Goal: Information Seeking & Learning: Check status

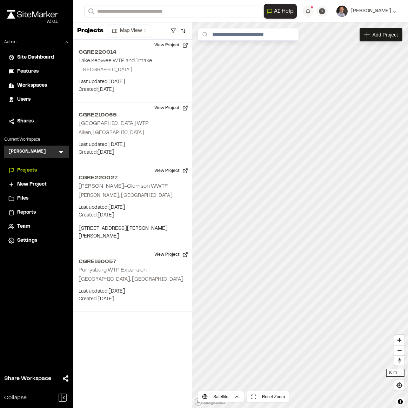
click at [63, 152] on icon at bounding box center [61, 151] width 7 height 7
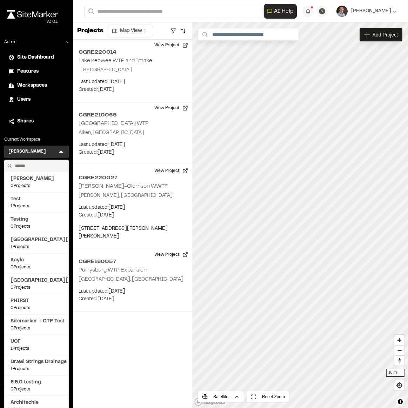
click at [42, 167] on input "text" at bounding box center [38, 166] width 53 height 12
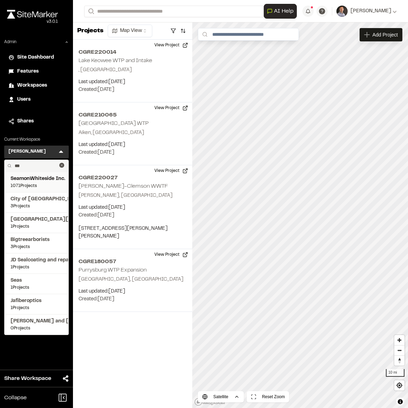
type input "***"
click at [28, 177] on span "SeamonWhiteside Inc." at bounding box center [37, 179] width 52 height 8
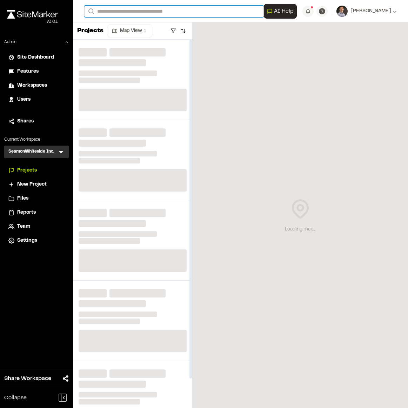
click at [149, 12] on input "Search" at bounding box center [174, 12] width 180 height 12
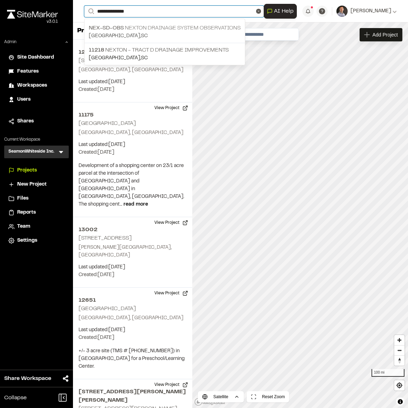
type input "**********"
click at [131, 24] on p "Nex-SD-Obs Nexton Drainage System Observations" at bounding box center [165, 28] width 152 height 8
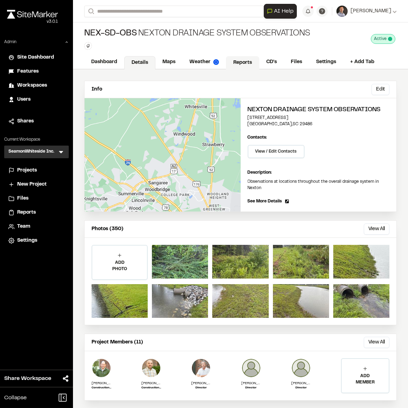
click at [237, 60] on link "Reports" at bounding box center [242, 62] width 33 height 13
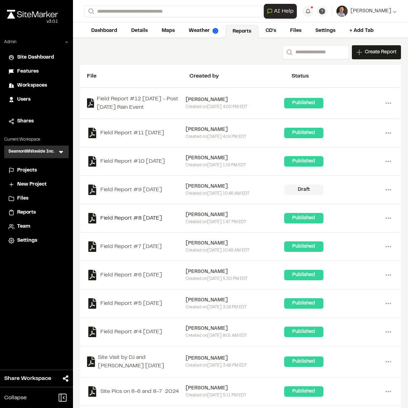
scroll to position [62, 0]
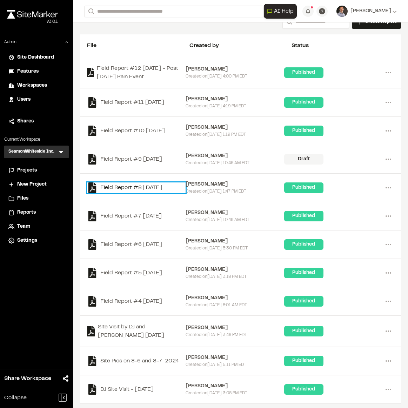
click at [123, 183] on link "Field Report #8 [DATE]" at bounding box center [136, 187] width 99 height 11
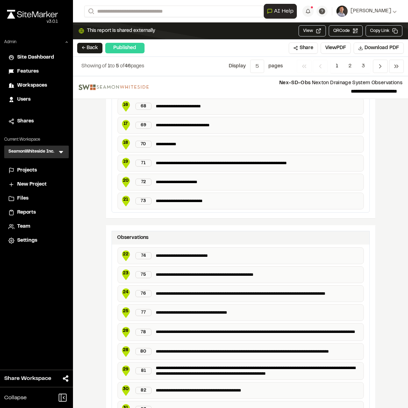
scroll to position [455, 0]
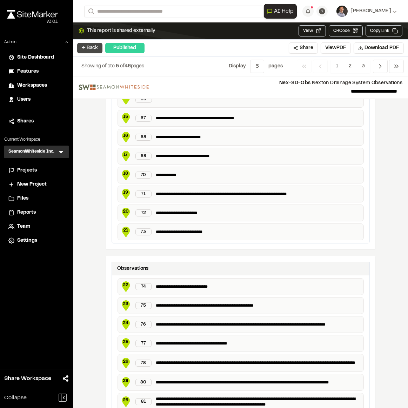
click at [86, 50] on button "← Back" at bounding box center [89, 48] width 25 height 11
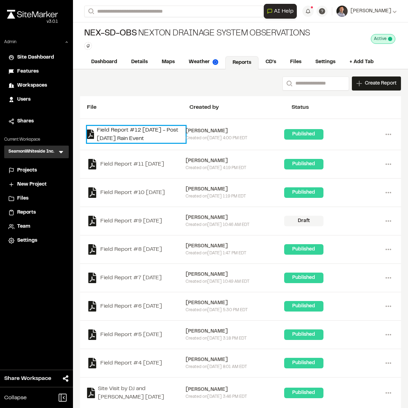
click at [153, 128] on link "Field Report #12 [DATE] - Post [DATE] Rain Event" at bounding box center [136, 134] width 99 height 17
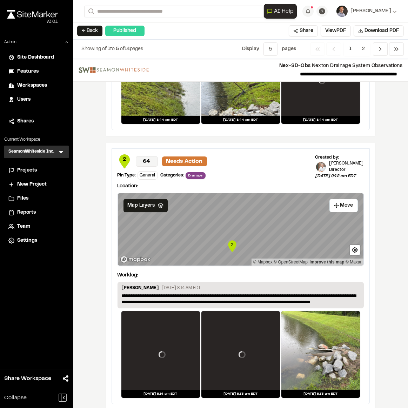
scroll to position [1105, 0]
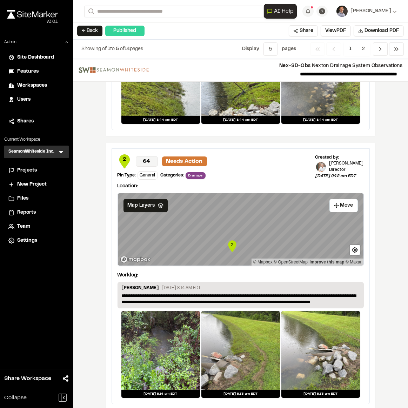
click at [34, 210] on span "Reports" at bounding box center [26, 213] width 19 height 8
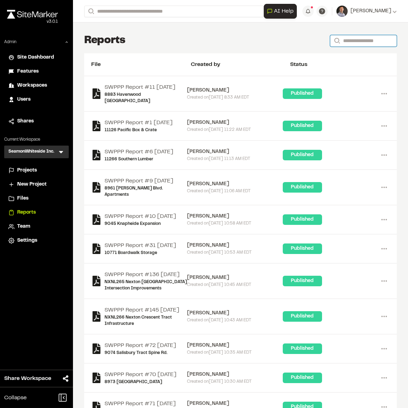
click at [352, 41] on input "Search" at bounding box center [363, 41] width 67 height 12
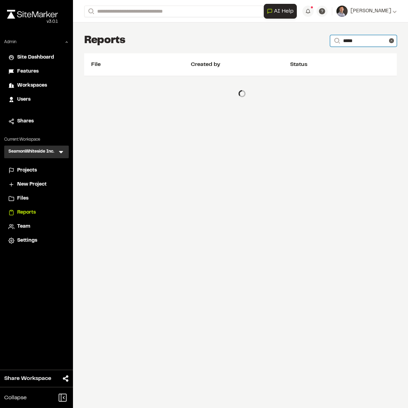
type input "**********"
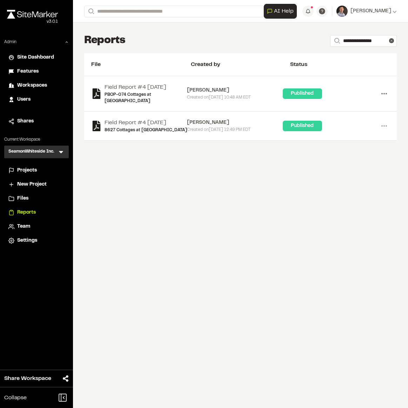
click at [383, 91] on icon at bounding box center [383, 93] width 11 height 11
click at [152, 86] on link "Field Report #4 [DATE]" at bounding box center [146, 87] width 82 height 8
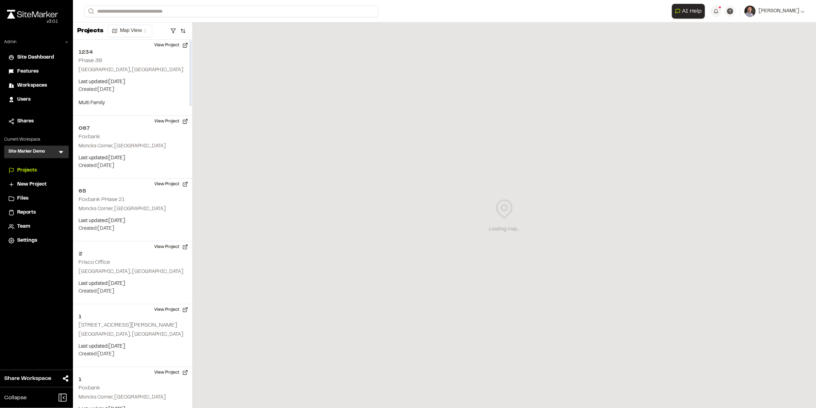
click at [42, 85] on span "Workspaces" at bounding box center [32, 86] width 30 height 8
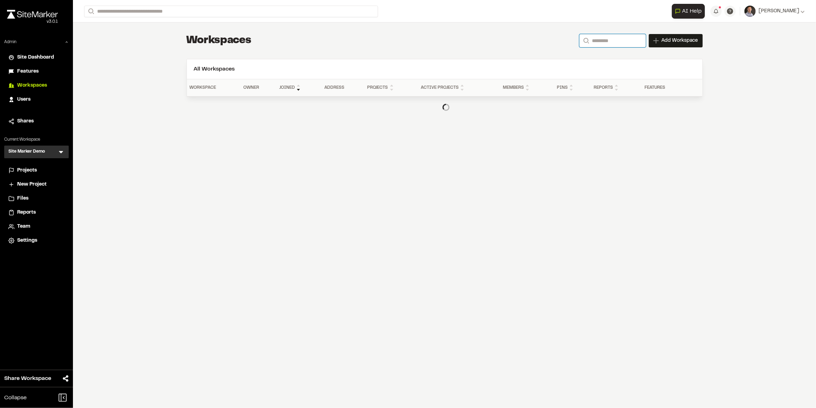
click at [591, 41] on input "Search" at bounding box center [612, 40] width 67 height 13
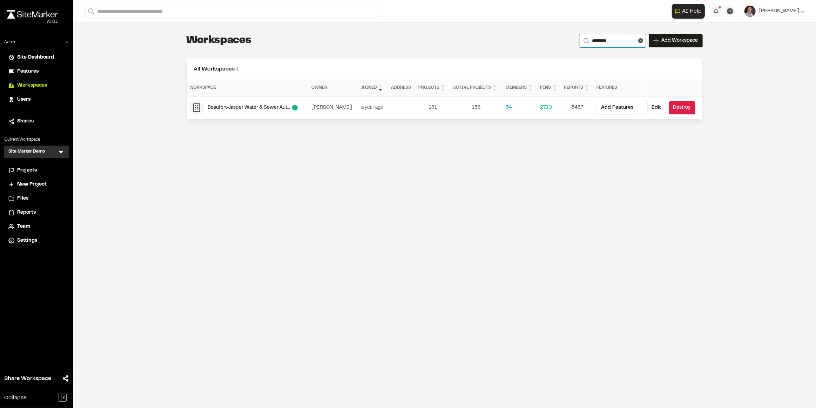
type input "********"
